Goal: Obtain resource: Obtain resource

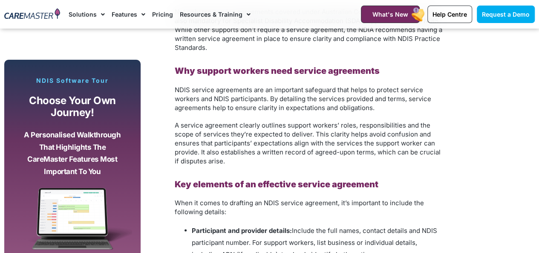
scroll to position [725, 0]
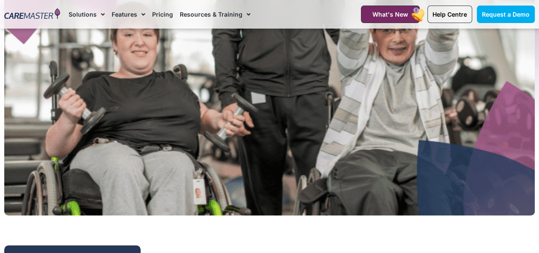
click at [99, 14] on span "Menu" at bounding box center [101, 14] width 8 height 14
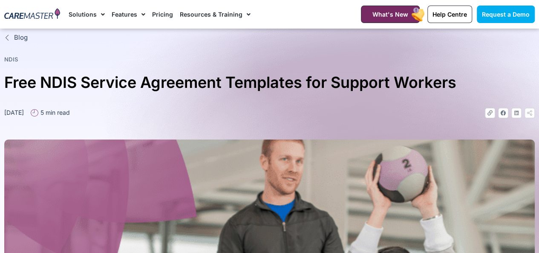
click at [99, 14] on span "Menu" at bounding box center [101, 14] width 8 height 14
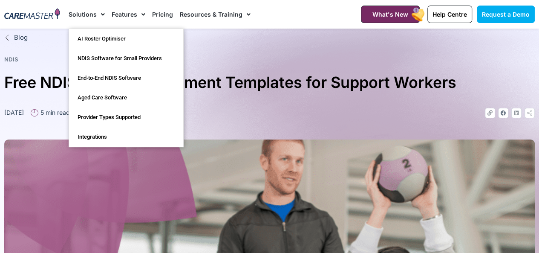
click at [99, 14] on span "Menu" at bounding box center [101, 14] width 8 height 14
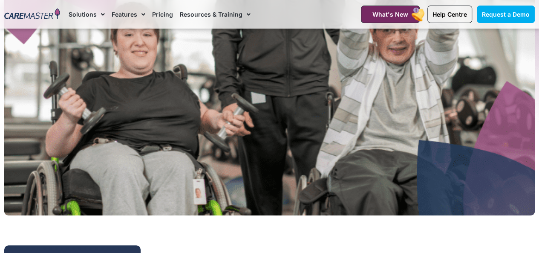
scroll to position [43, 0]
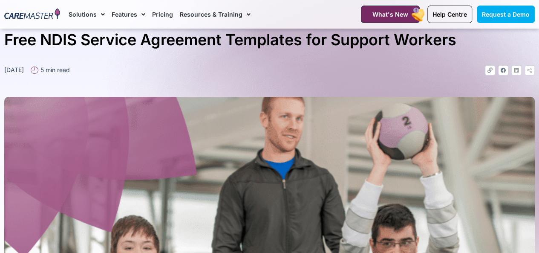
click at [104, 14] on li "Solutions AI Roster Optimiser NDIS Software for Small Providers End-to-End NDIS…" at bounding box center [89, 14] width 40 height 29
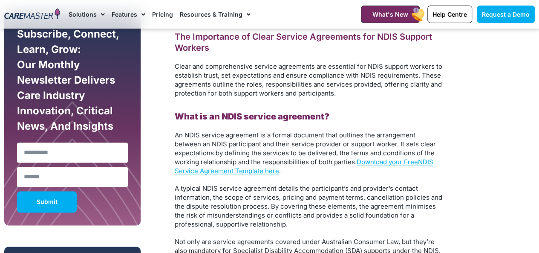
scroll to position [469, 0]
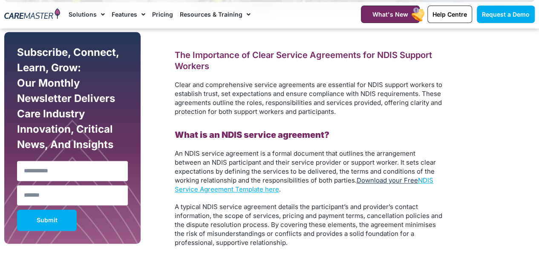
click at [377, 180] on link "Download your Free" at bounding box center [387, 180] width 61 height 8
click at [108, 28] on li "Features Features for Providers Case Note Management Incident Management Invoic…" at bounding box center [128, 14] width 41 height 29
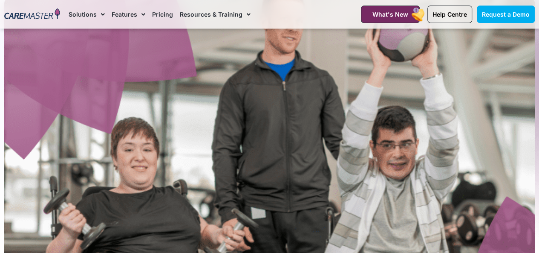
scroll to position [128, 0]
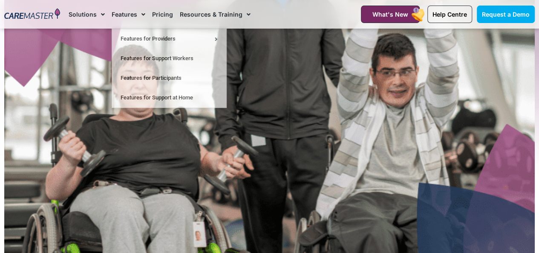
click at [478, 108] on img at bounding box center [269, 92] width 531 height 332
